Goal: Check status: Check status

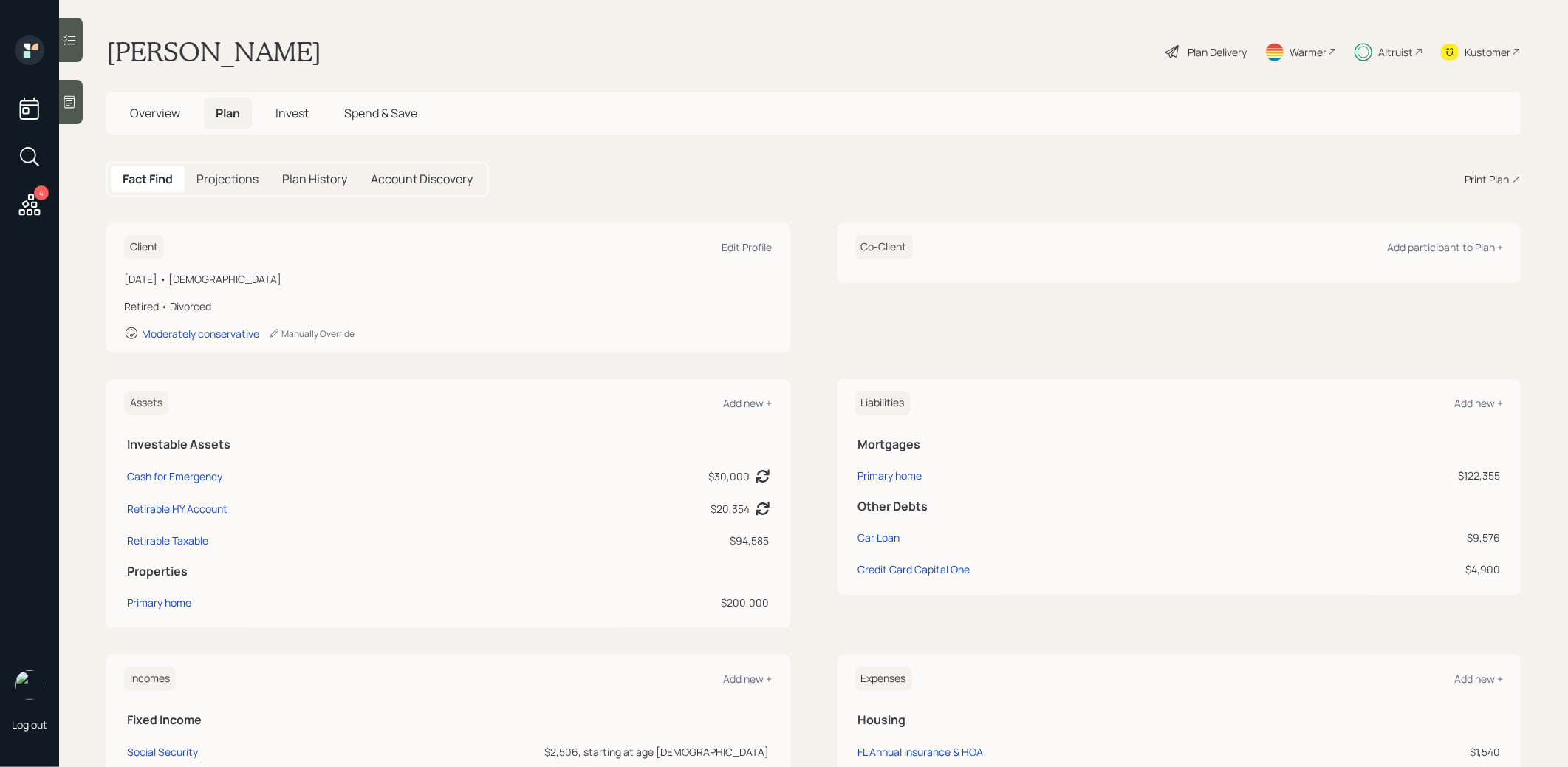
scroll to position [15, 0]
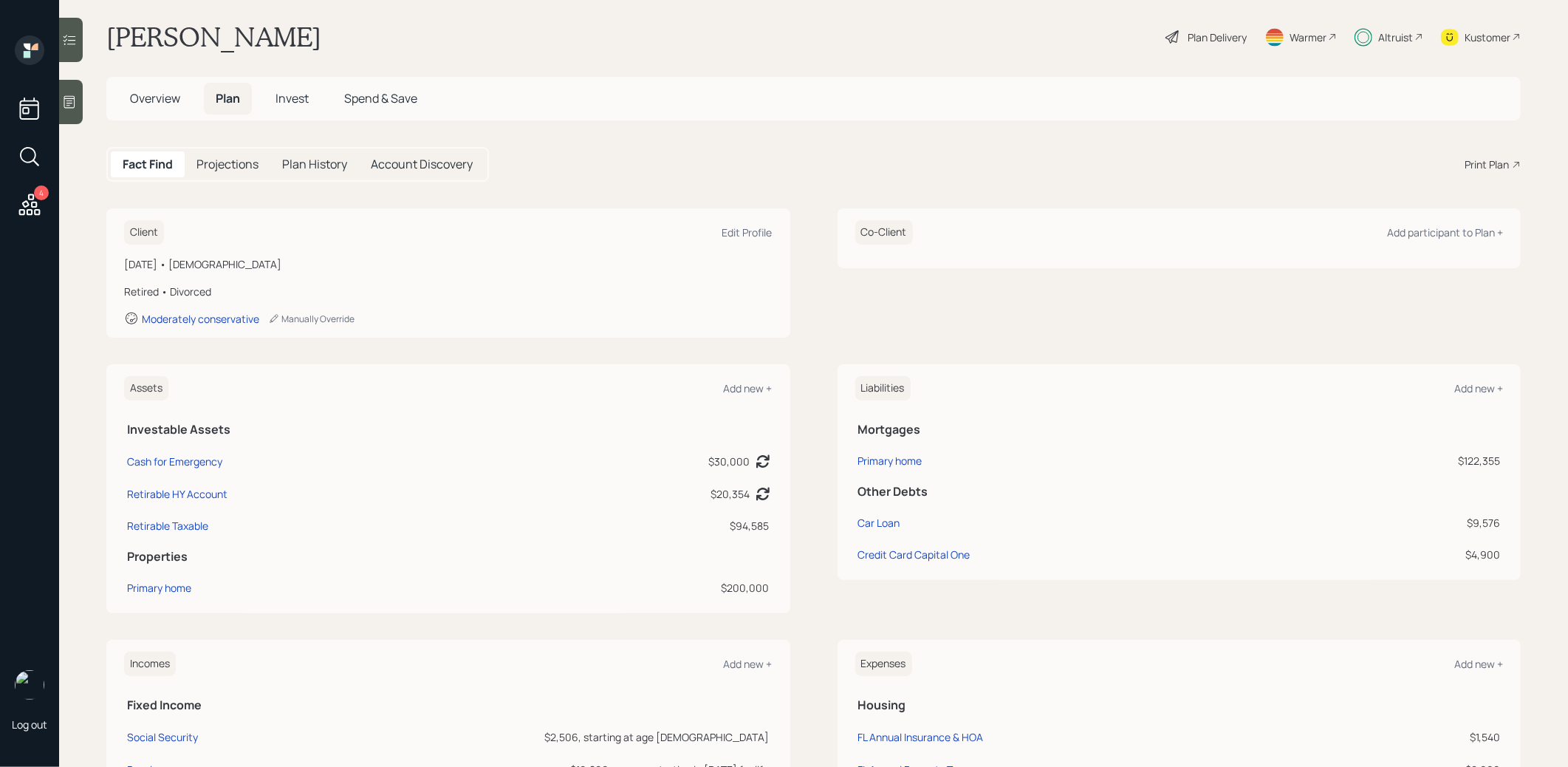
click at [1229, 32] on div "Plan Delivery" at bounding box center [1216, 38] width 59 height 16
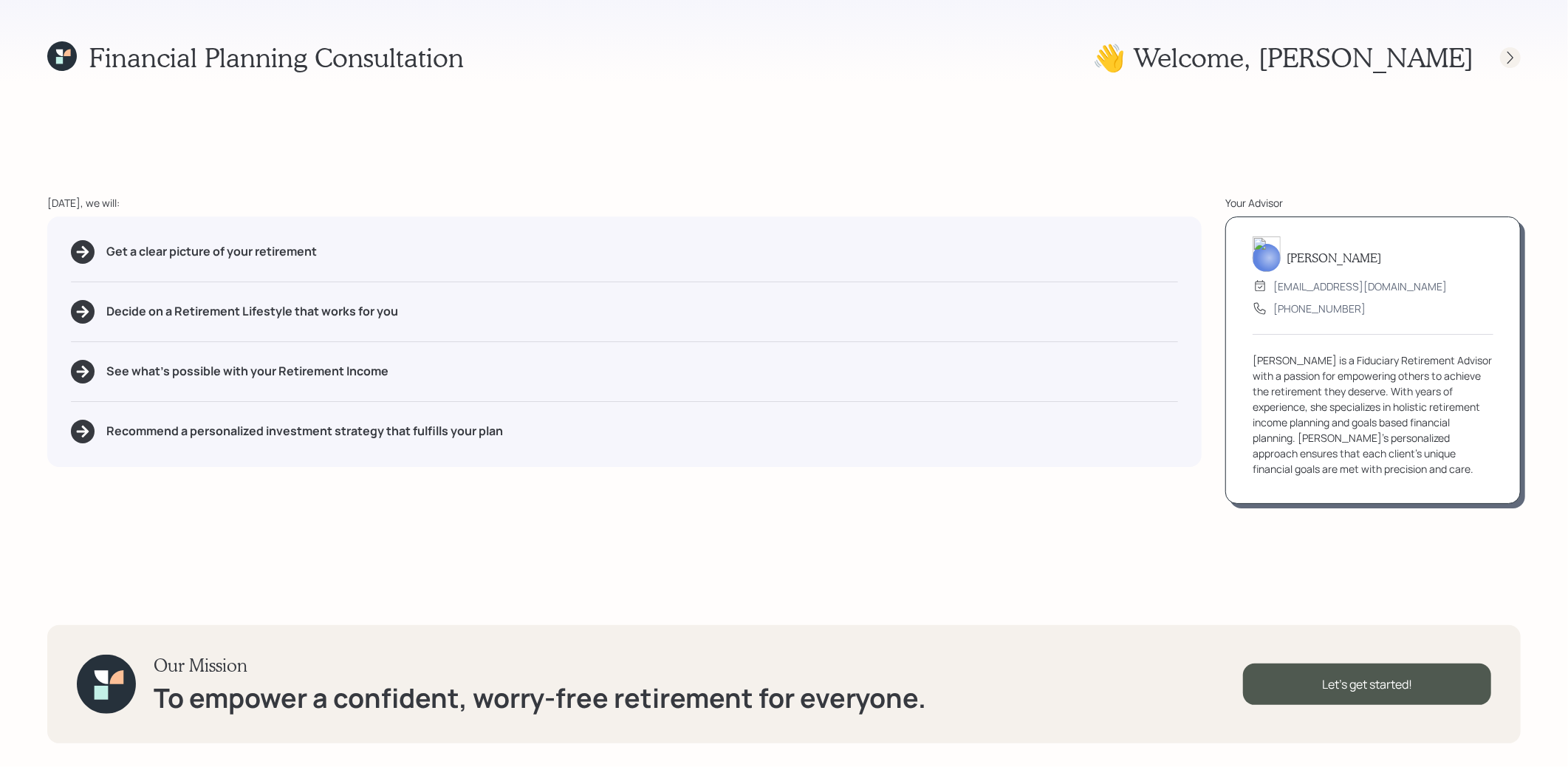
click at [1510, 56] on icon at bounding box center [1509, 57] width 15 height 15
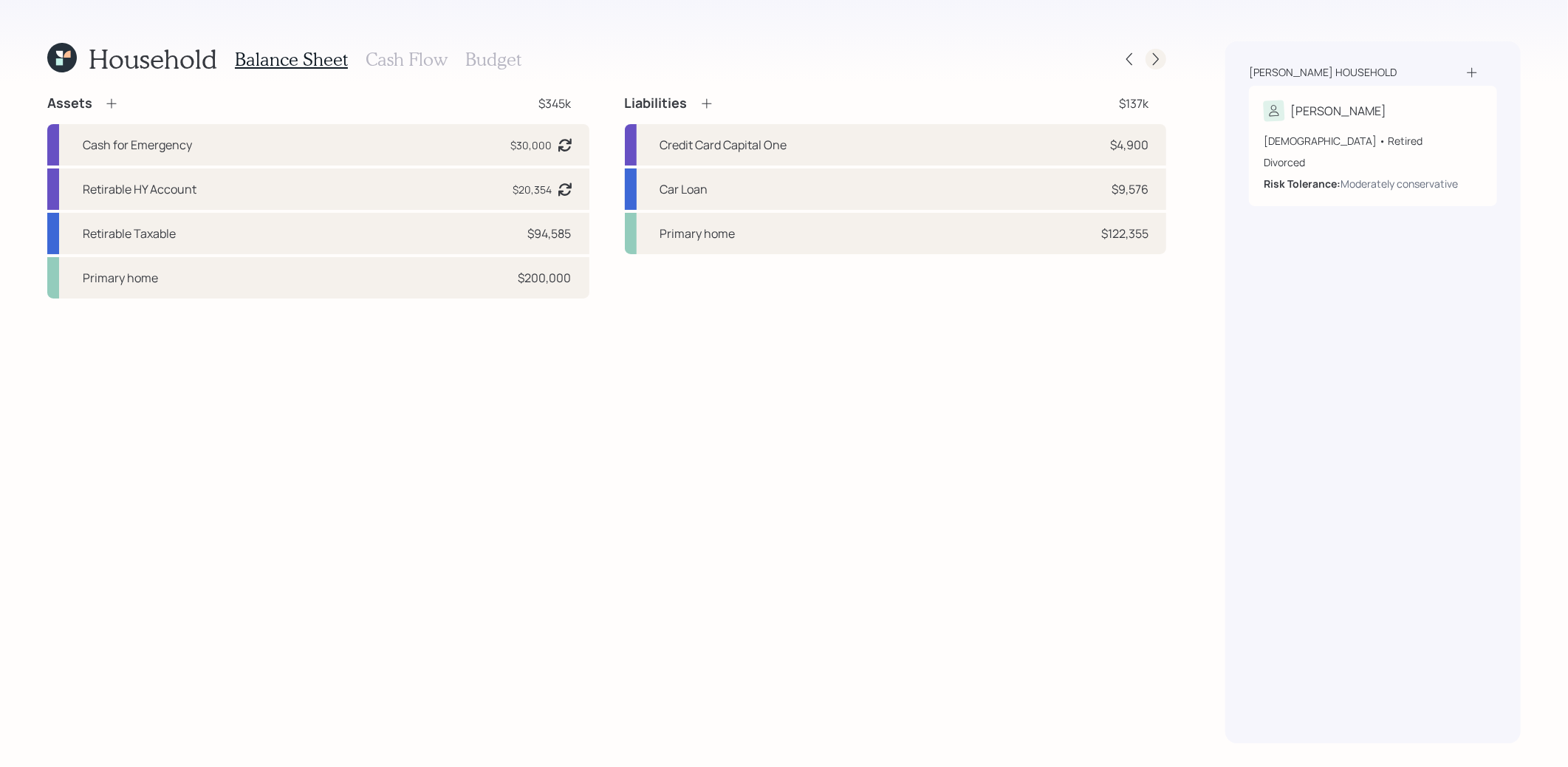
click at [1159, 61] on icon at bounding box center [1155, 59] width 15 height 15
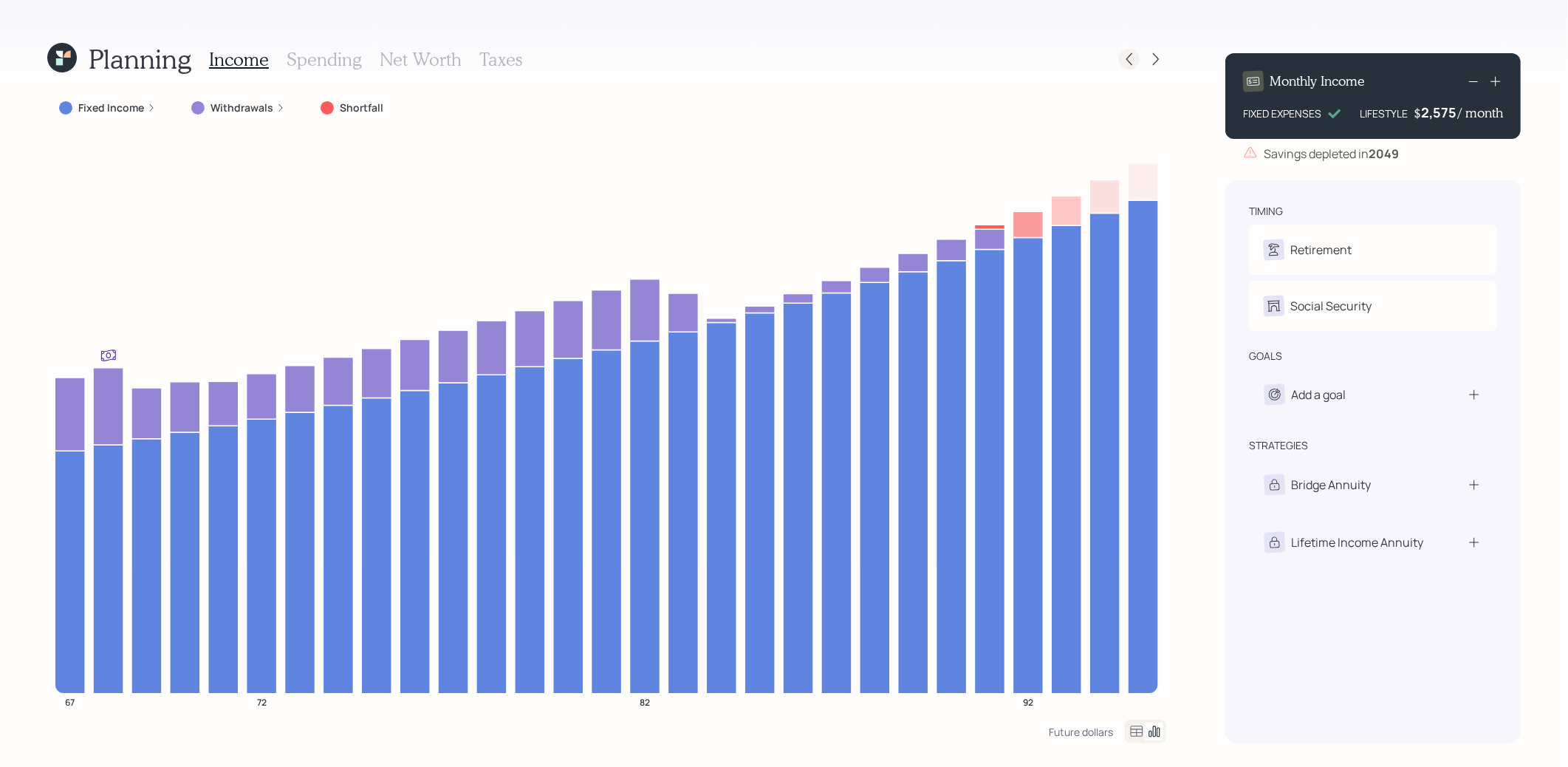
click at [1126, 61] on icon at bounding box center [1129, 59] width 15 height 15
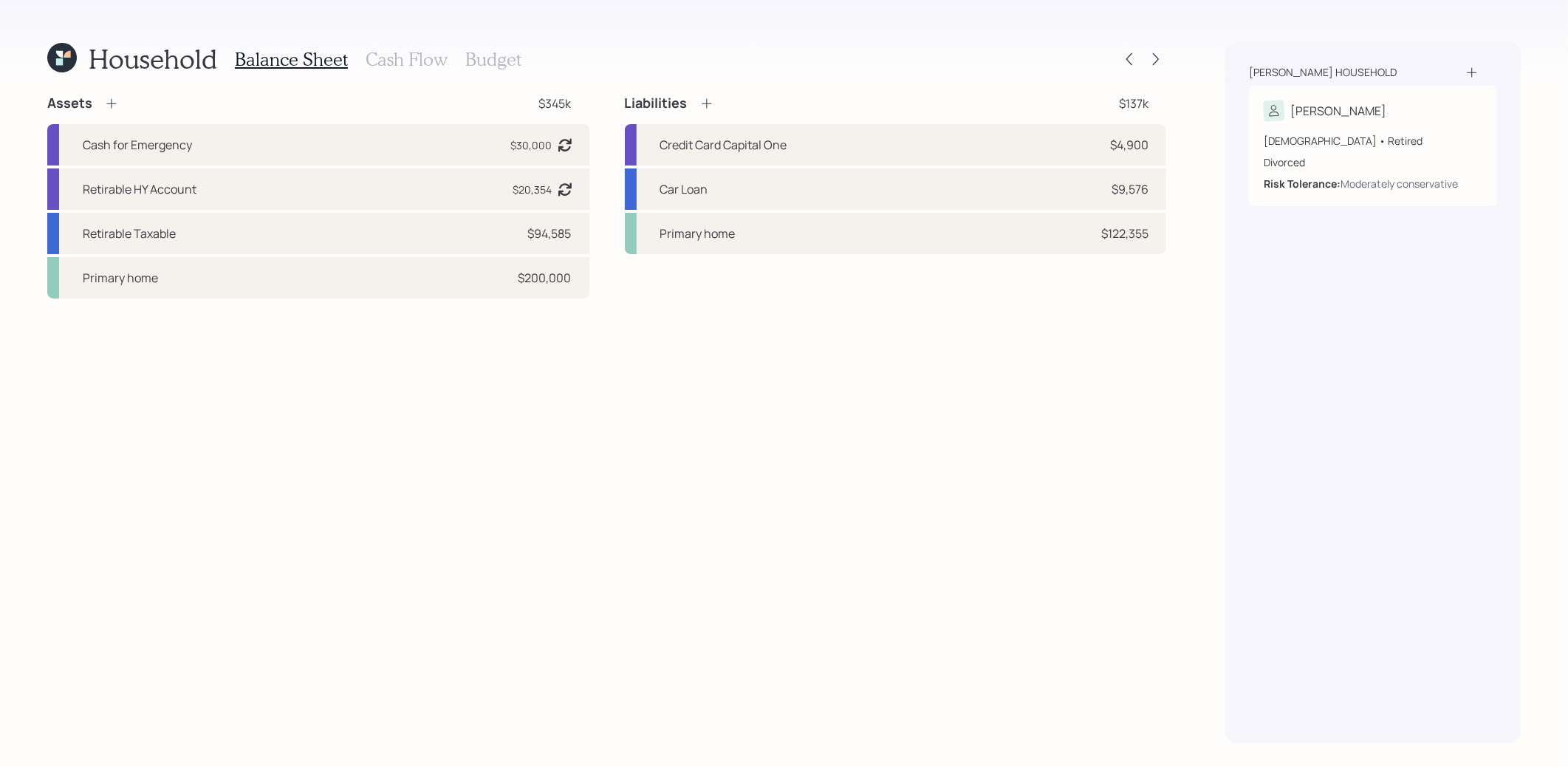
click at [54, 58] on icon at bounding box center [63, 58] width 30 height 30
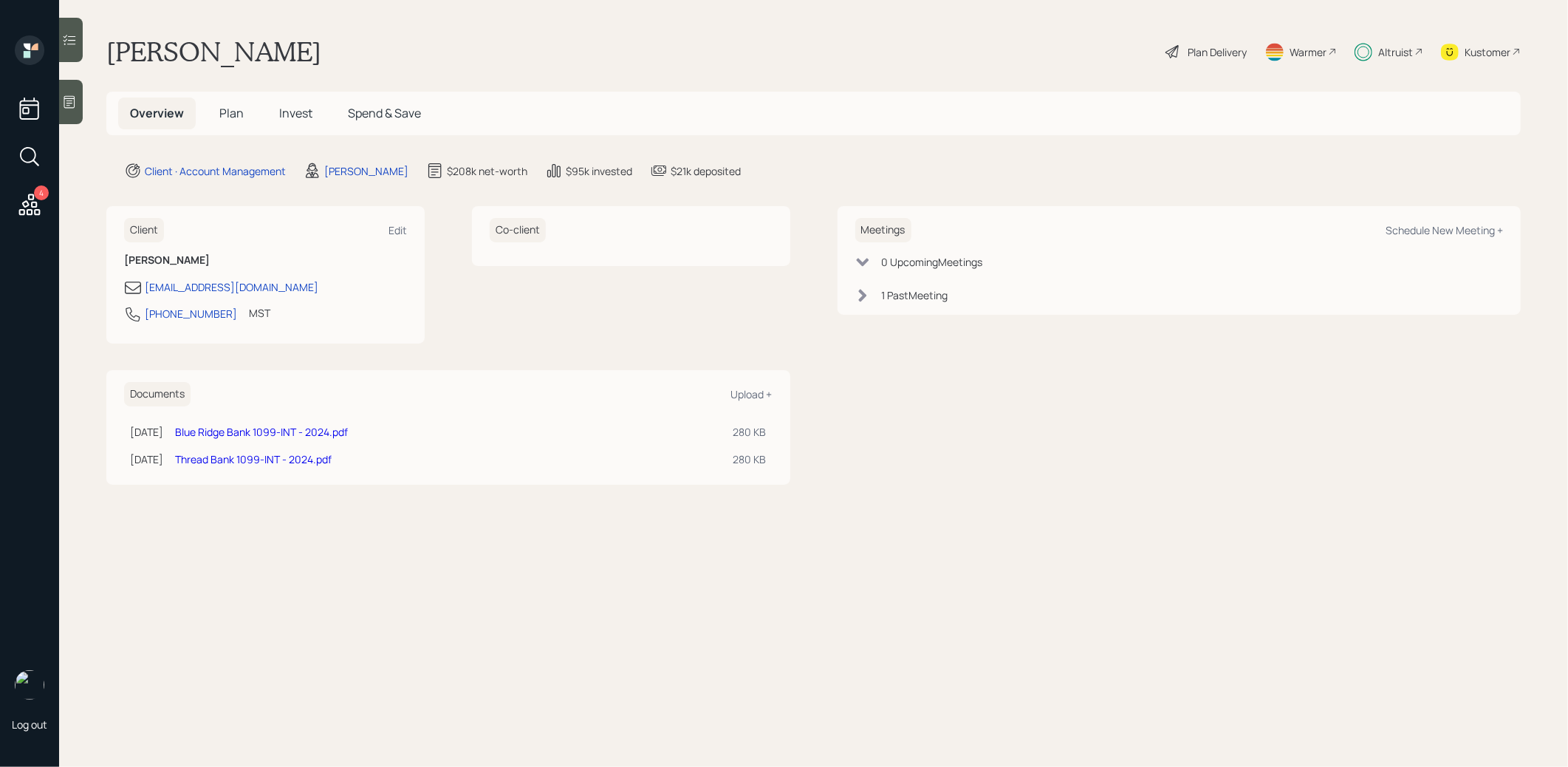
click at [296, 113] on span "Invest" at bounding box center [295, 112] width 33 height 16
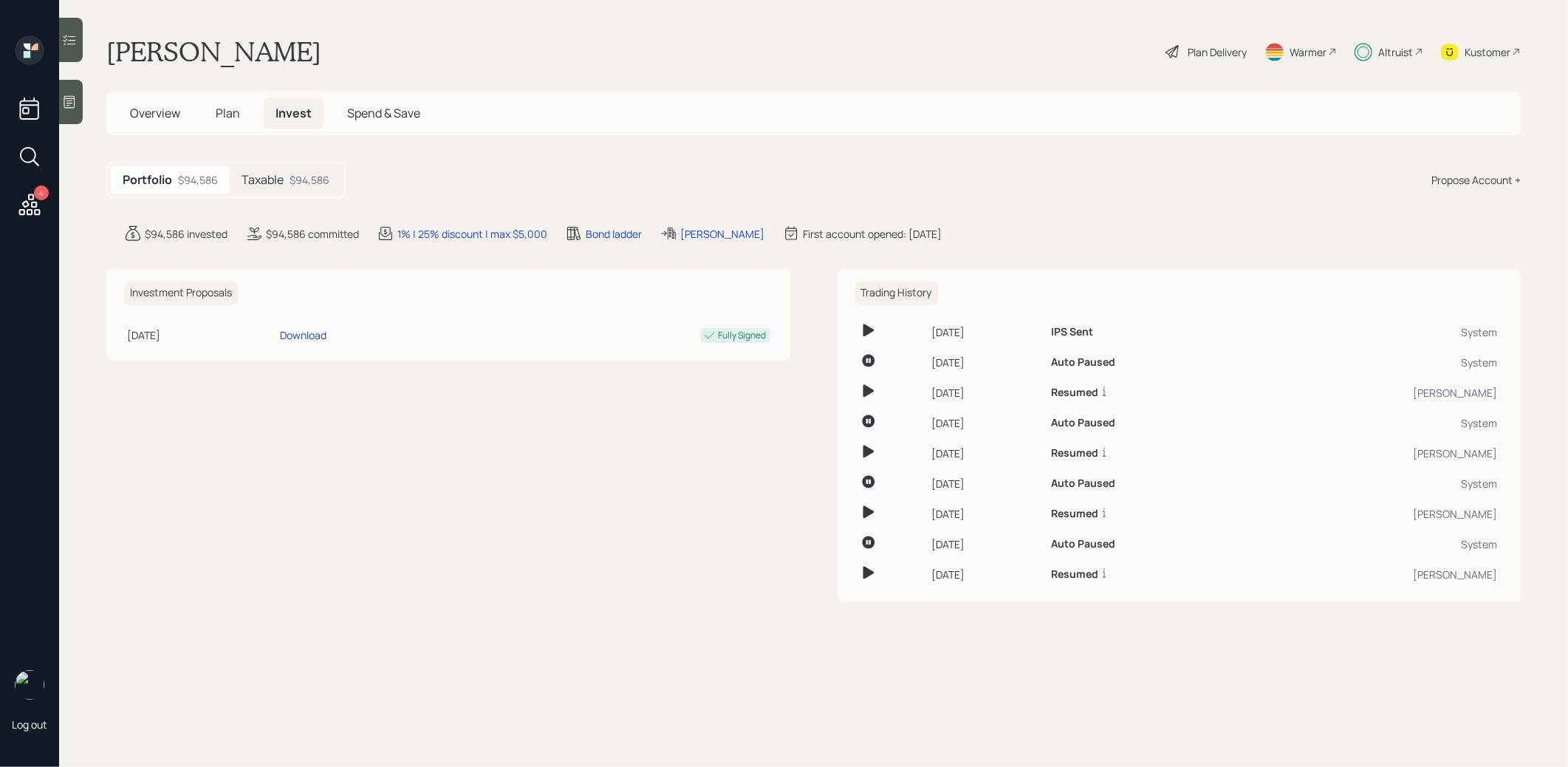
click at [302, 178] on div "$94,586" at bounding box center [309, 180] width 40 height 16
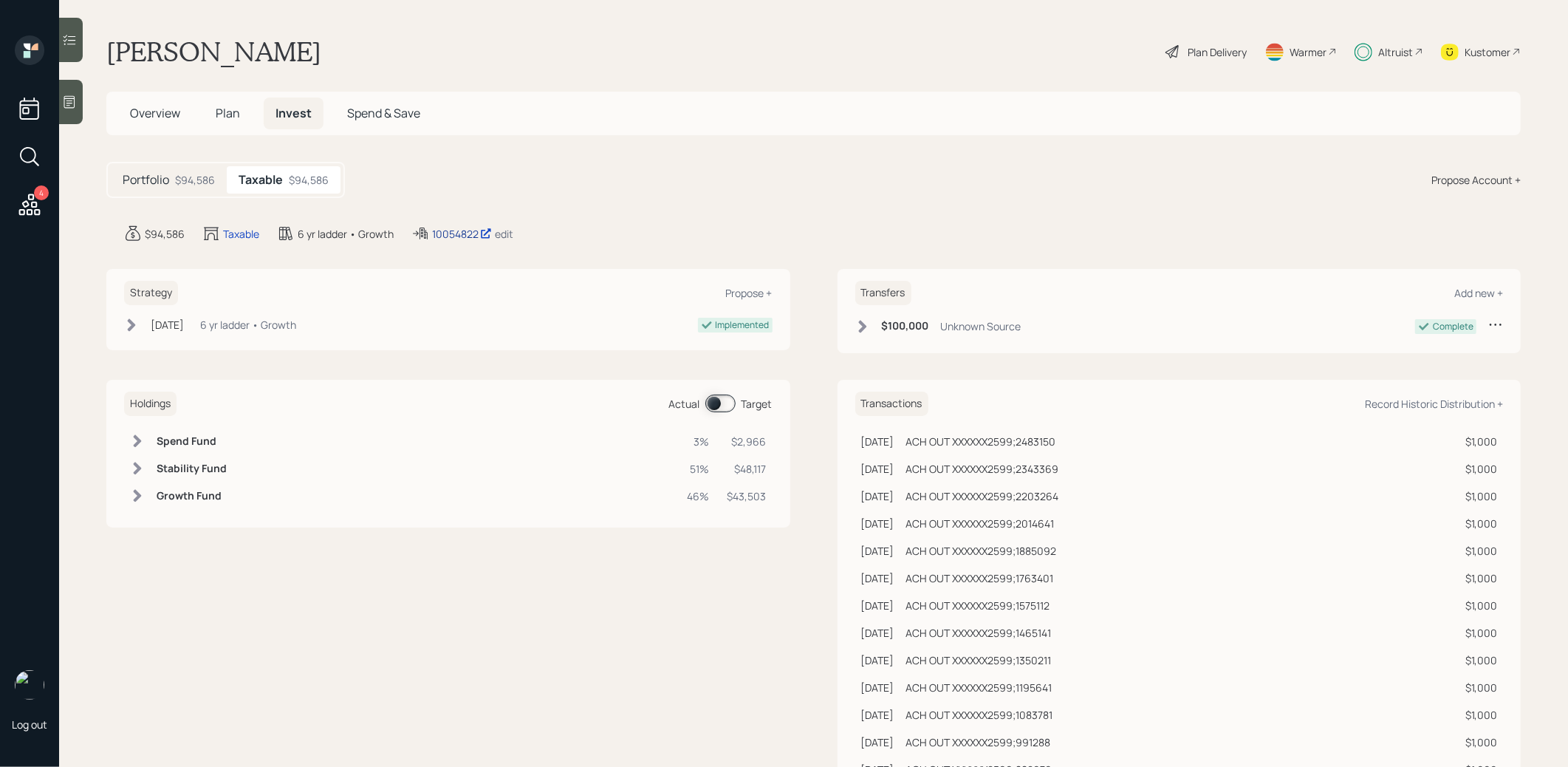
click at [449, 236] on div "10054822" at bounding box center [461, 234] width 60 height 16
